Goal: Book appointment/travel/reservation

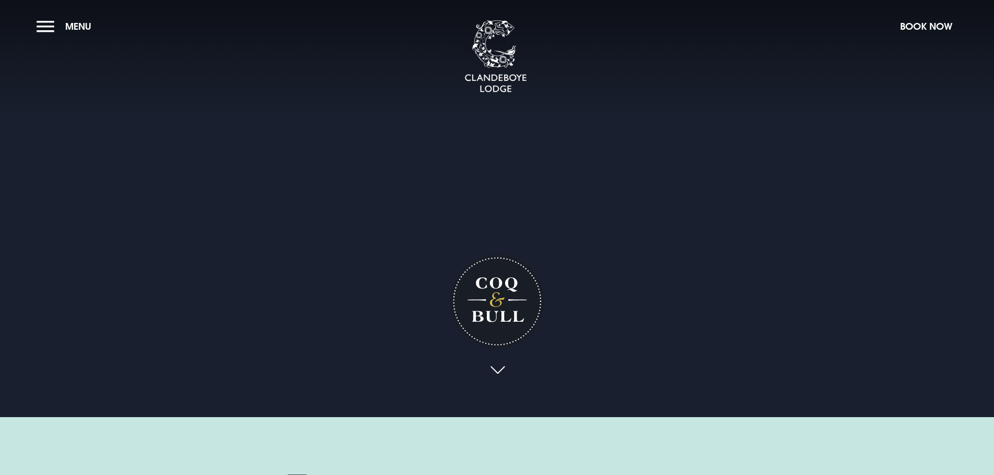
click at [499, 366] on link at bounding box center [497, 370] width 24 height 23
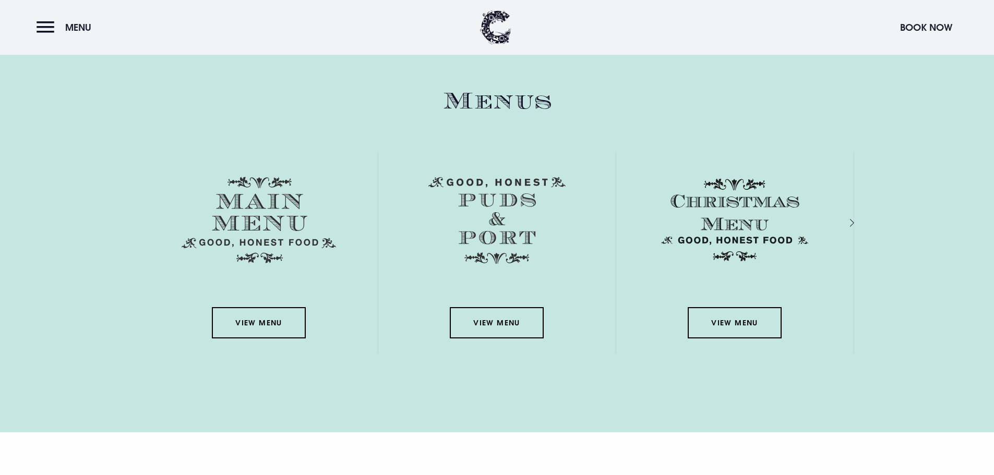
scroll to position [1515, 0]
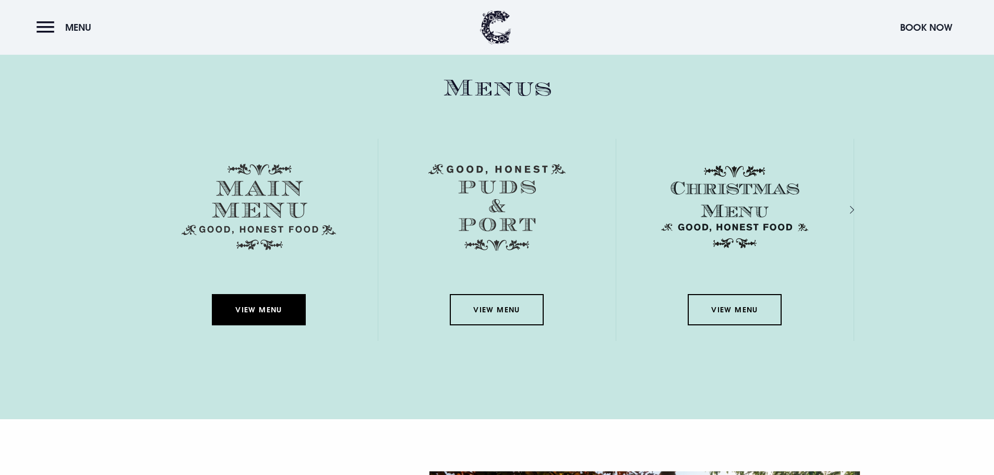
click at [237, 309] on link "View Menu" at bounding box center [259, 309] width 94 height 31
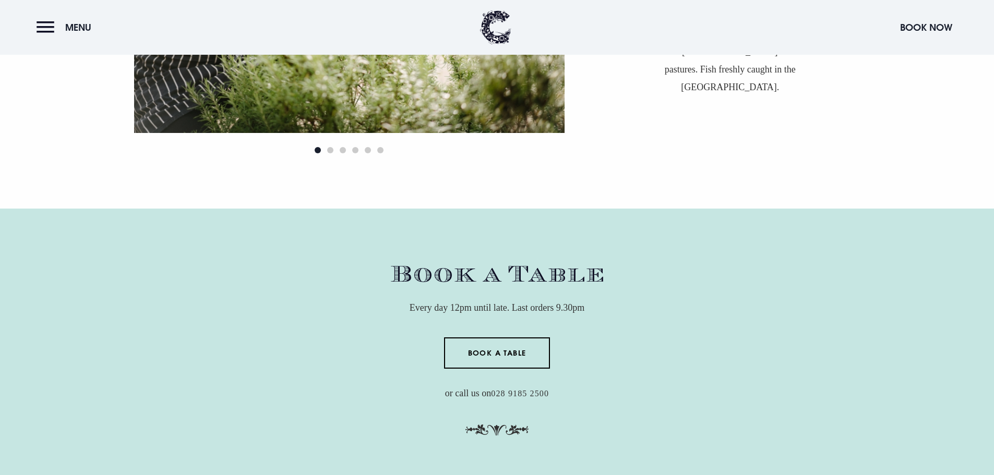
scroll to position [2991, 0]
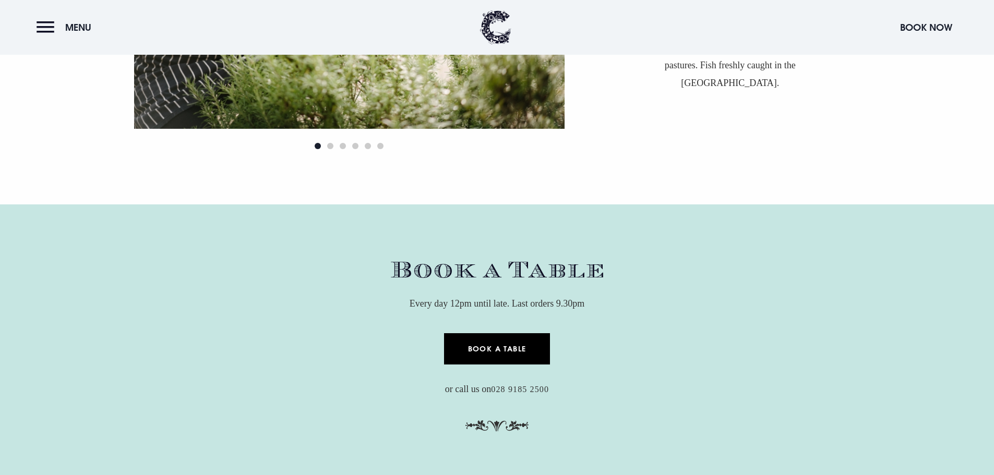
click at [500, 358] on link "Book a Table" at bounding box center [497, 348] width 106 height 31
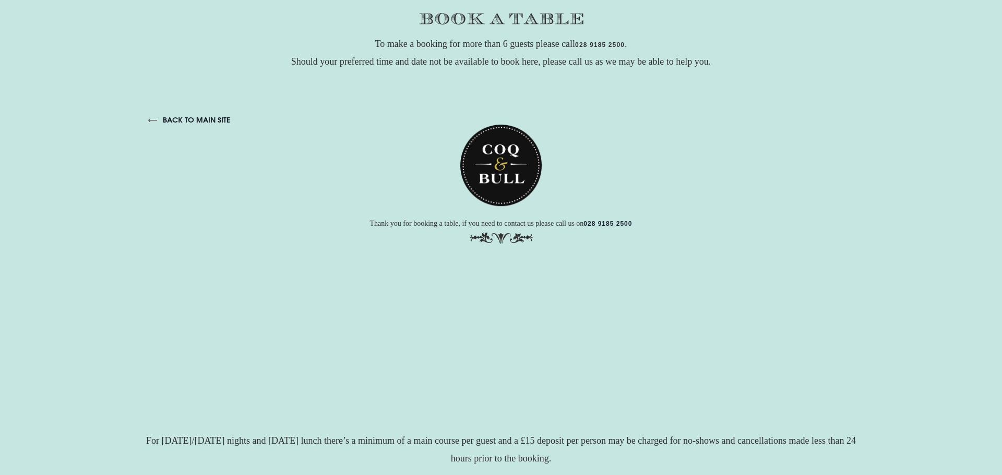
click at [206, 116] on link "back to main site" at bounding box center [189, 119] width 82 height 9
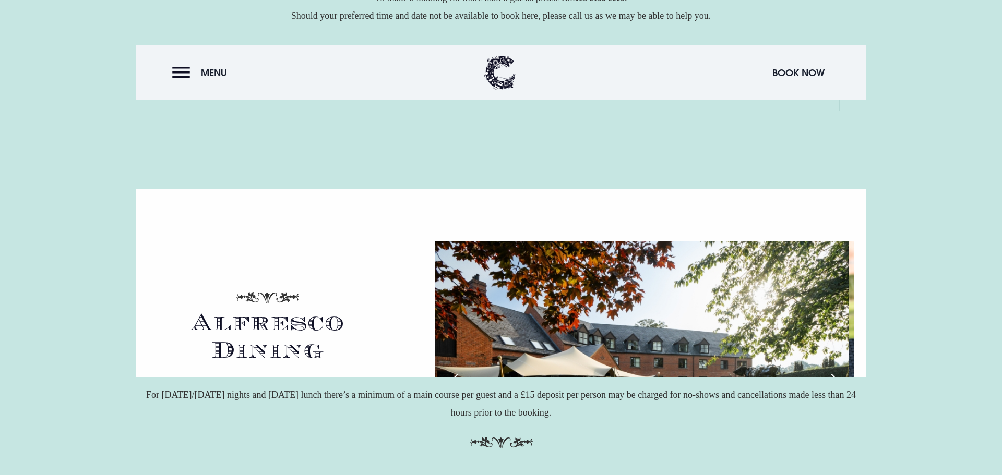
scroll to position [1479, 0]
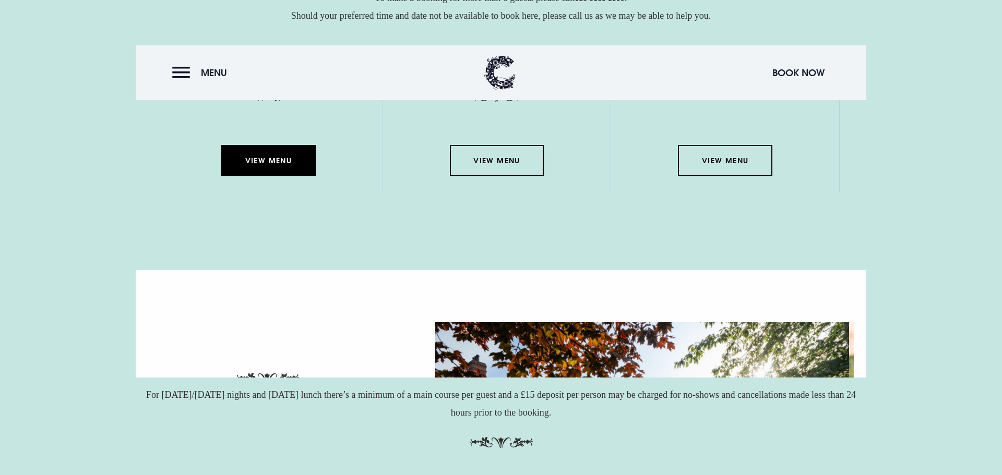
click at [284, 176] on link "View Menu" at bounding box center [268, 159] width 94 height 31
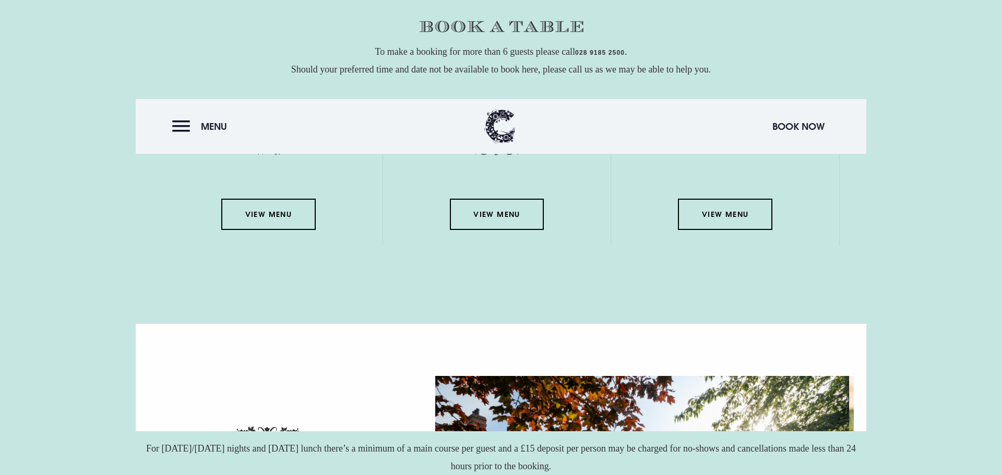
scroll to position [185, 0]
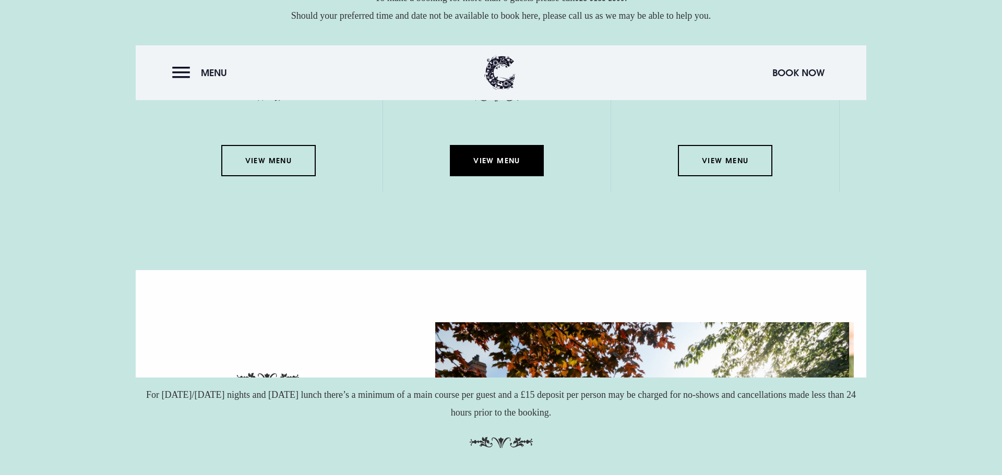
click at [490, 176] on link "View Menu" at bounding box center [497, 159] width 94 height 31
click at [184, 71] on button "Menu" at bounding box center [202, 72] width 60 height 22
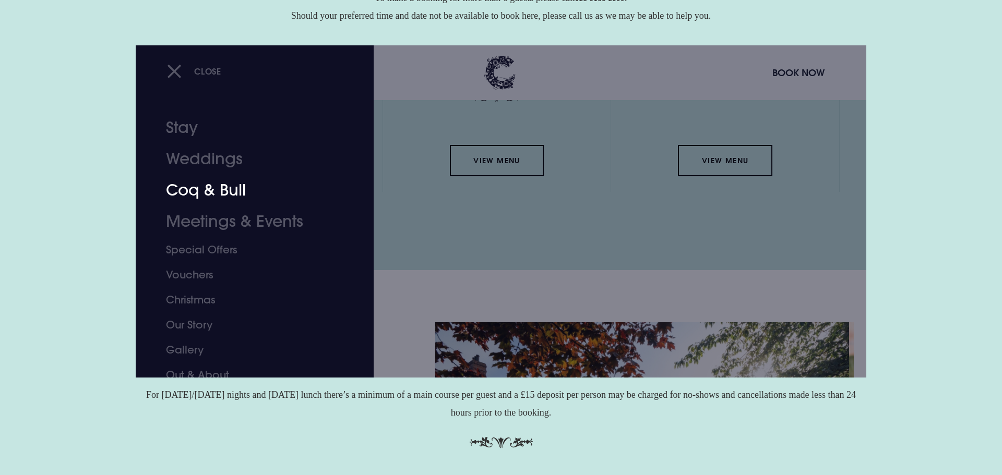
click at [226, 184] on link "Coq & Bull" at bounding box center [248, 189] width 165 height 31
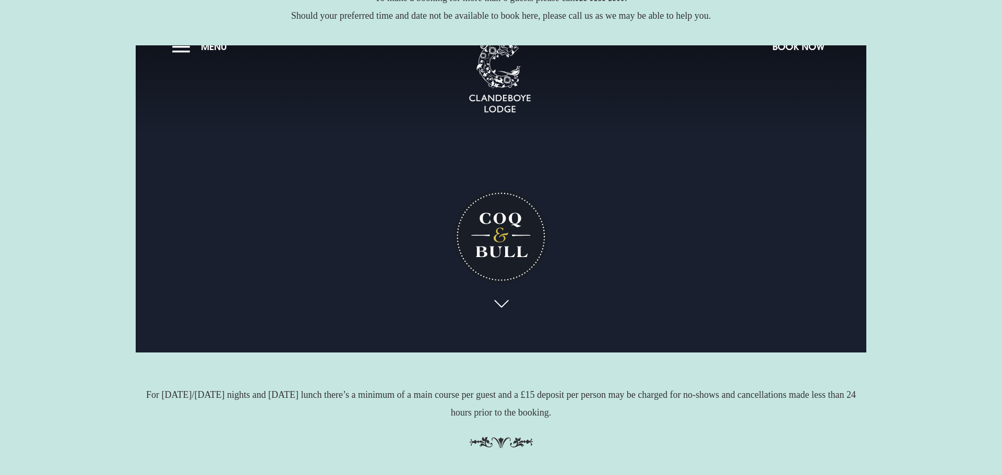
scroll to position [0, 0]
